Goal: Information Seeking & Learning: Find contact information

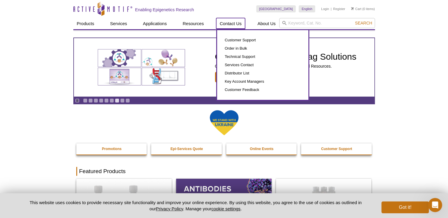
click at [230, 21] on link "Contact Us" at bounding box center [230, 23] width 29 height 11
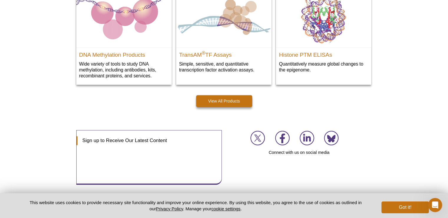
scroll to position [810, 0]
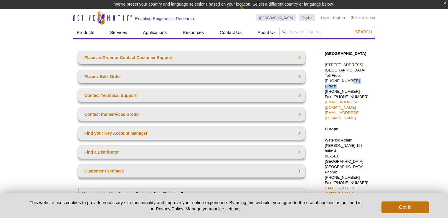
click at [339, 86] on p "[STREET_ADDRESS] Toll Free: [PHONE_NUMBER] Direct: [PHONE_NUMBER] Fax: [PHONE_N…" at bounding box center [348, 91] width 47 height 58
click at [338, 86] on p "[STREET_ADDRESS] Toll Free: [PHONE_NUMBER] Direct: [PHONE_NUMBER] Fax: [PHONE_N…" at bounding box center [348, 91] width 47 height 58
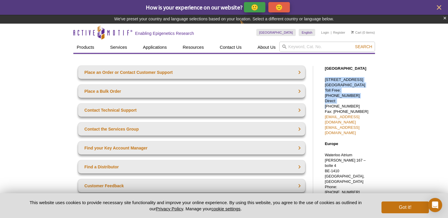
drag, startPoint x: 337, startPoint y: 86, endPoint x: 368, endPoint y: 84, distance: 30.4
click at [368, 84] on p "[STREET_ADDRESS] Toll Free: [PHONE_NUMBER] Direct: [PHONE_NUMBER] Fax: [PHONE_N…" at bounding box center [348, 106] width 47 height 58
click at [358, 100] on p "[STREET_ADDRESS] Toll Free: [PHONE_NUMBER] Direct: [PHONE_NUMBER] Fax: [PHONE_N…" at bounding box center [348, 106] width 47 height 58
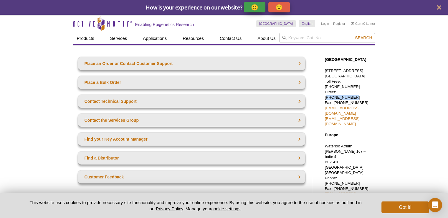
drag, startPoint x: 363, startPoint y: 100, endPoint x: 337, endPoint y: 94, distance: 25.8
click at [337, 94] on p "[STREET_ADDRESS] Toll Free: [PHONE_NUMBER] Direct: [PHONE_NUMBER] Fax: [PHONE_N…" at bounding box center [348, 97] width 47 height 58
copy p "[PHONE_NUMBER]"
drag, startPoint x: 367, startPoint y: 101, endPoint x: 324, endPoint y: 103, distance: 43.6
click at [324, 103] on div "[GEOGRAPHIC_DATA] [STREET_ADDRESS] Toll Free: [PHONE_NUMBER] Direct: [PHONE_NUM…" at bounding box center [347, 215] width 56 height 328
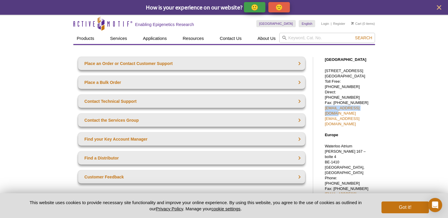
copy link "[EMAIL_ADDRESS][DOMAIN_NAME]"
